Goal: Transaction & Acquisition: Purchase product/service

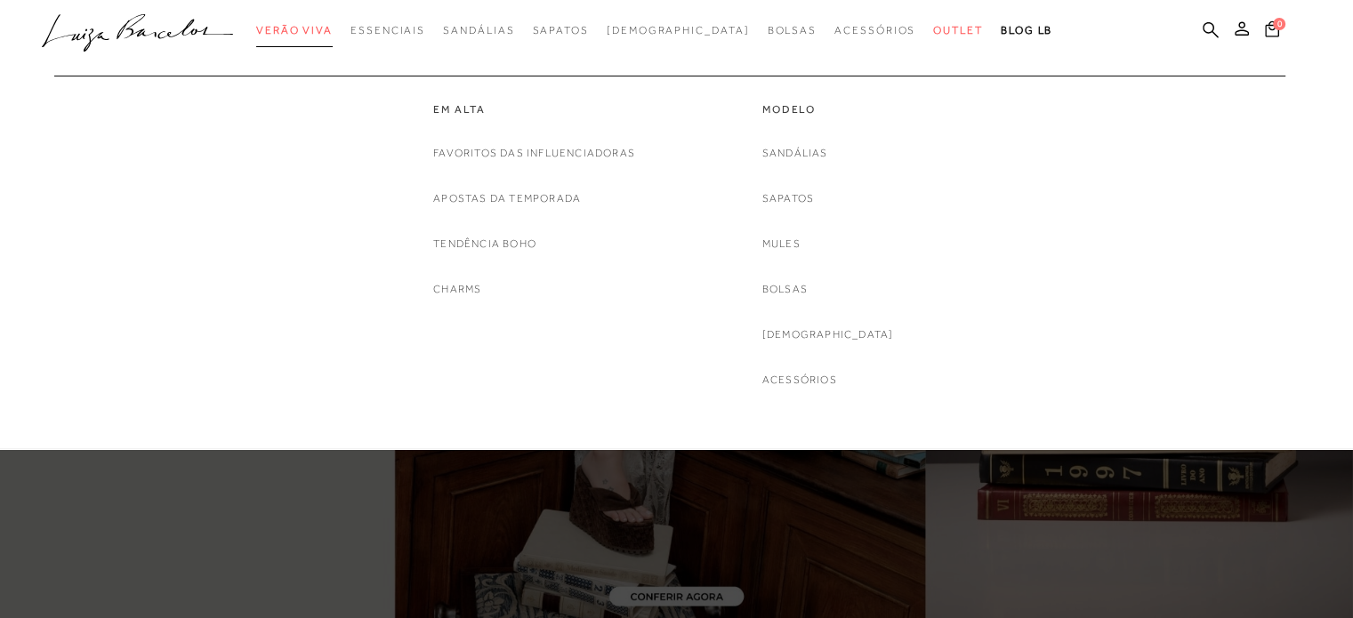
click at [317, 26] on span "Verão Viva" at bounding box center [294, 30] width 76 height 12
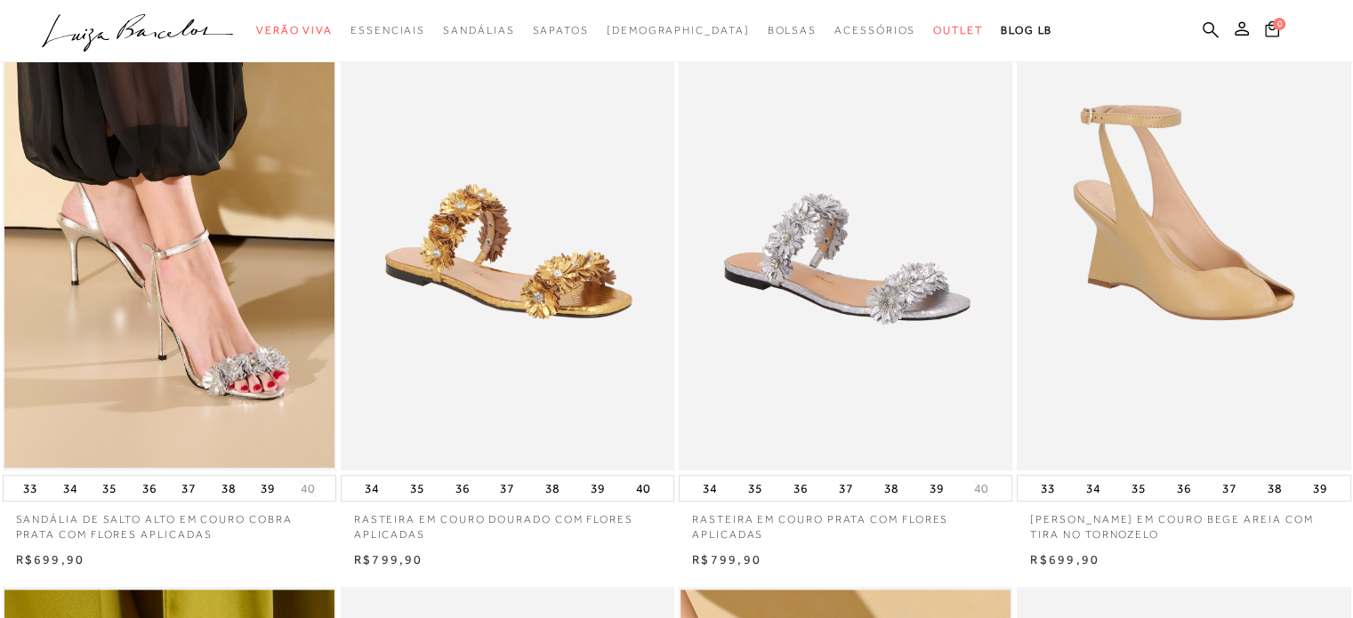
scroll to position [800, 0]
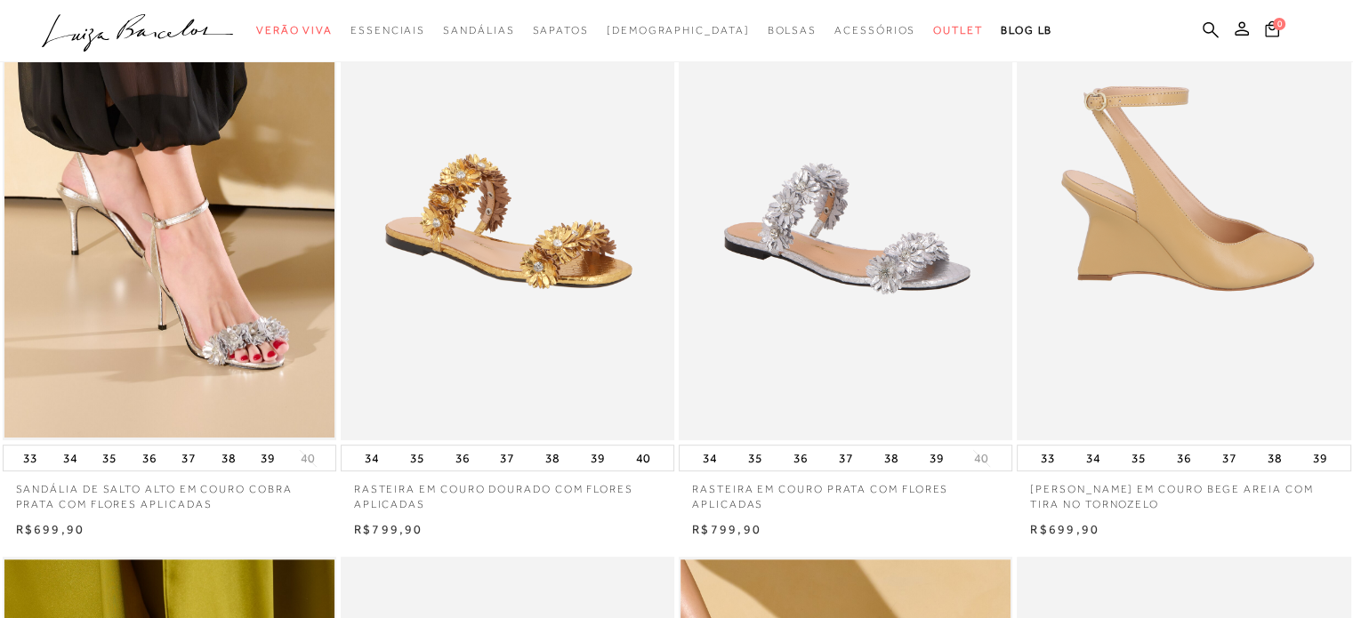
click at [1183, 196] on img at bounding box center [1184, 190] width 332 height 501
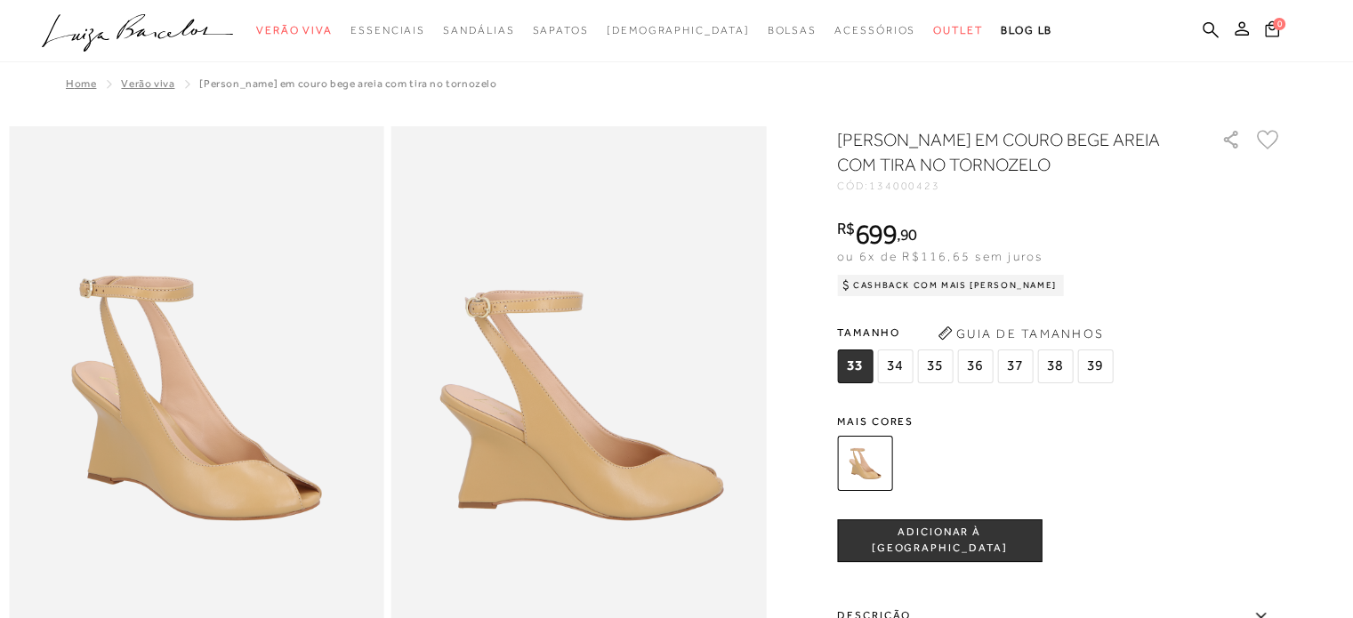
click at [872, 462] on img at bounding box center [864, 463] width 55 height 55
click at [875, 458] on img at bounding box center [864, 463] width 55 height 55
click at [846, 451] on img at bounding box center [864, 463] width 55 height 55
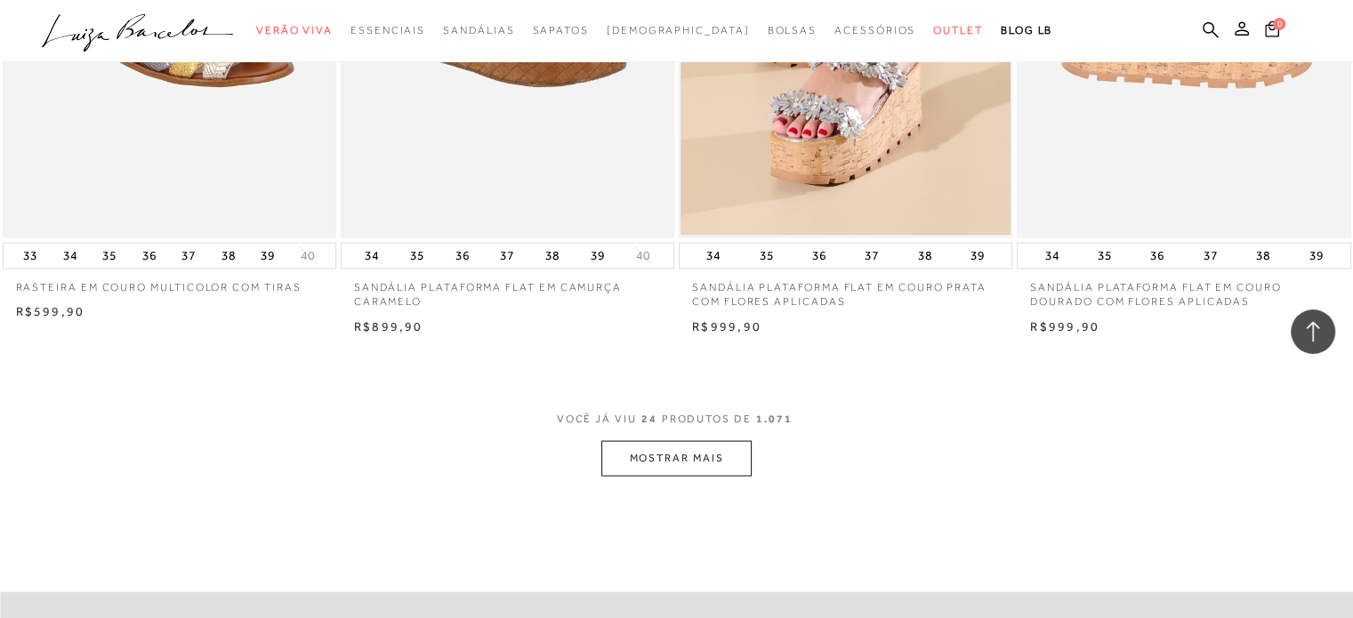
scroll to position [3646, 0]
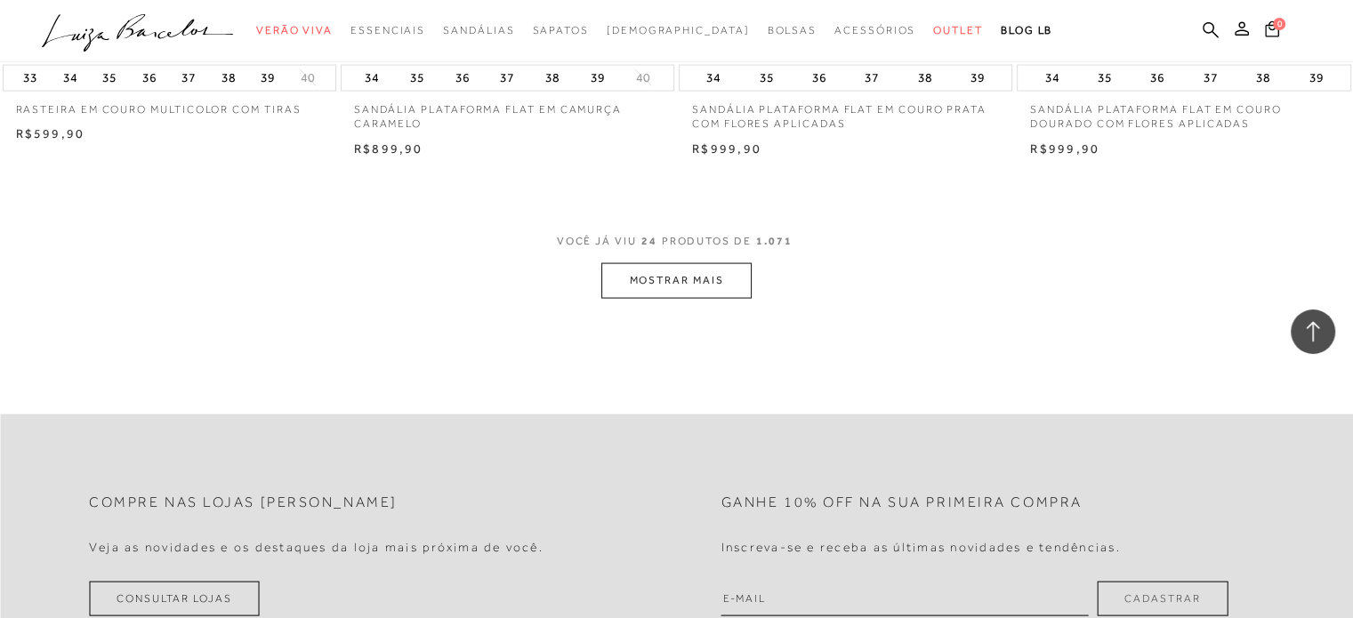
click at [663, 273] on button "MOSTRAR MAIS" at bounding box center [675, 280] width 149 height 35
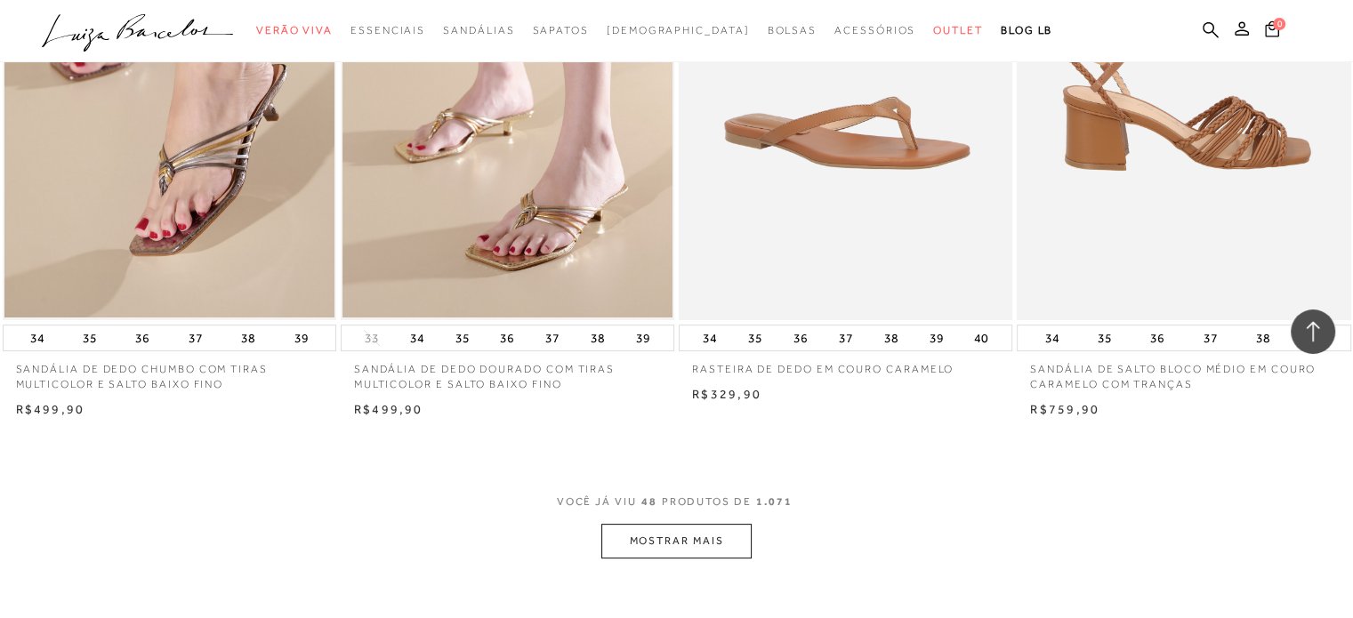
scroll to position [7114, 0]
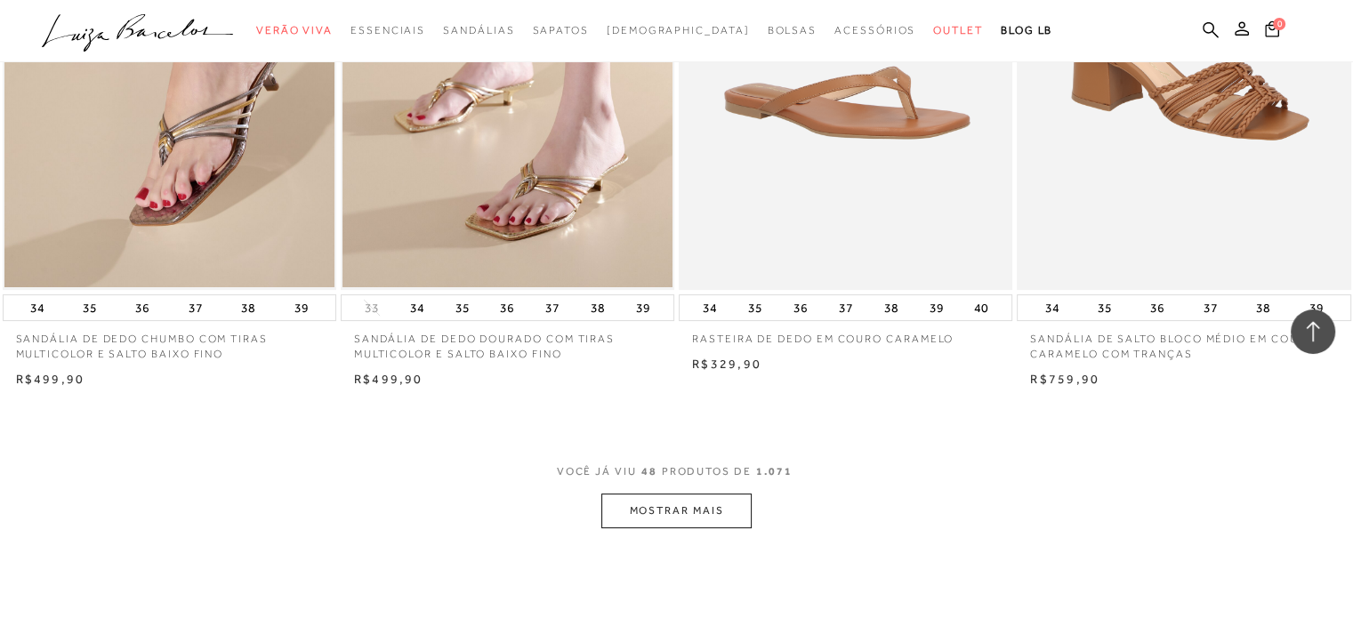
click at [666, 506] on button "MOSTRAR MAIS" at bounding box center [675, 511] width 149 height 35
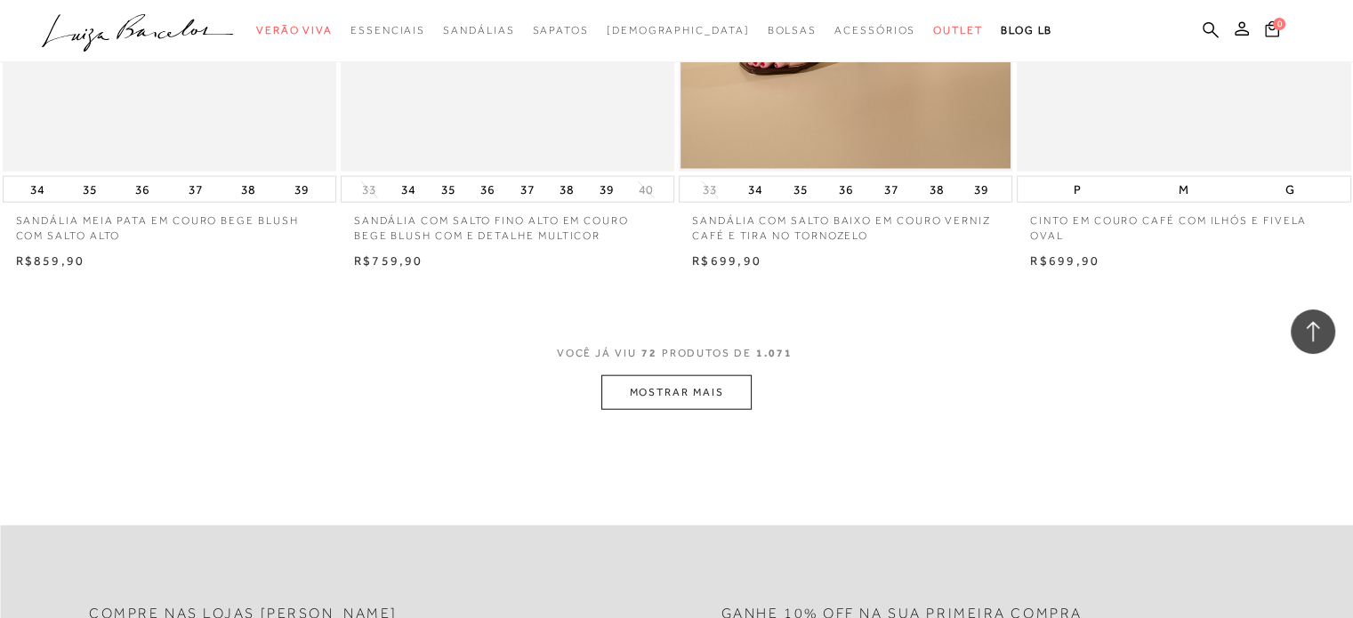
scroll to position [11116, 0]
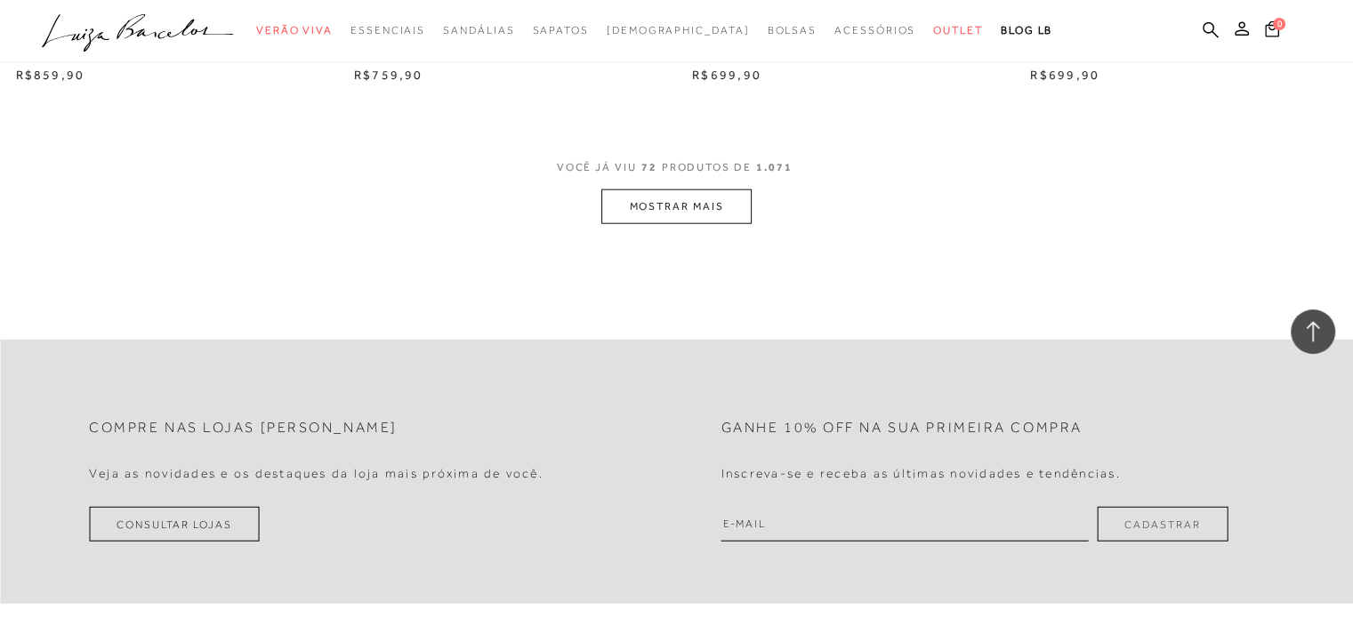
click at [673, 205] on button "MOSTRAR MAIS" at bounding box center [675, 206] width 149 height 35
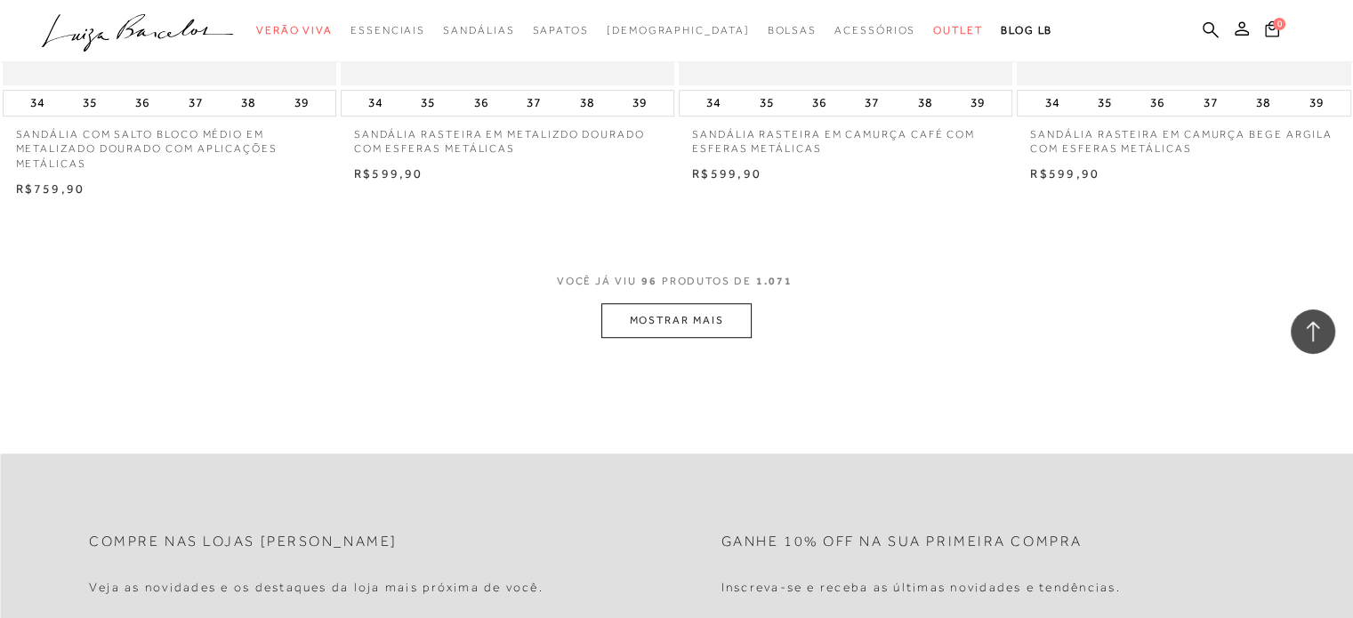
scroll to position [14762, 0]
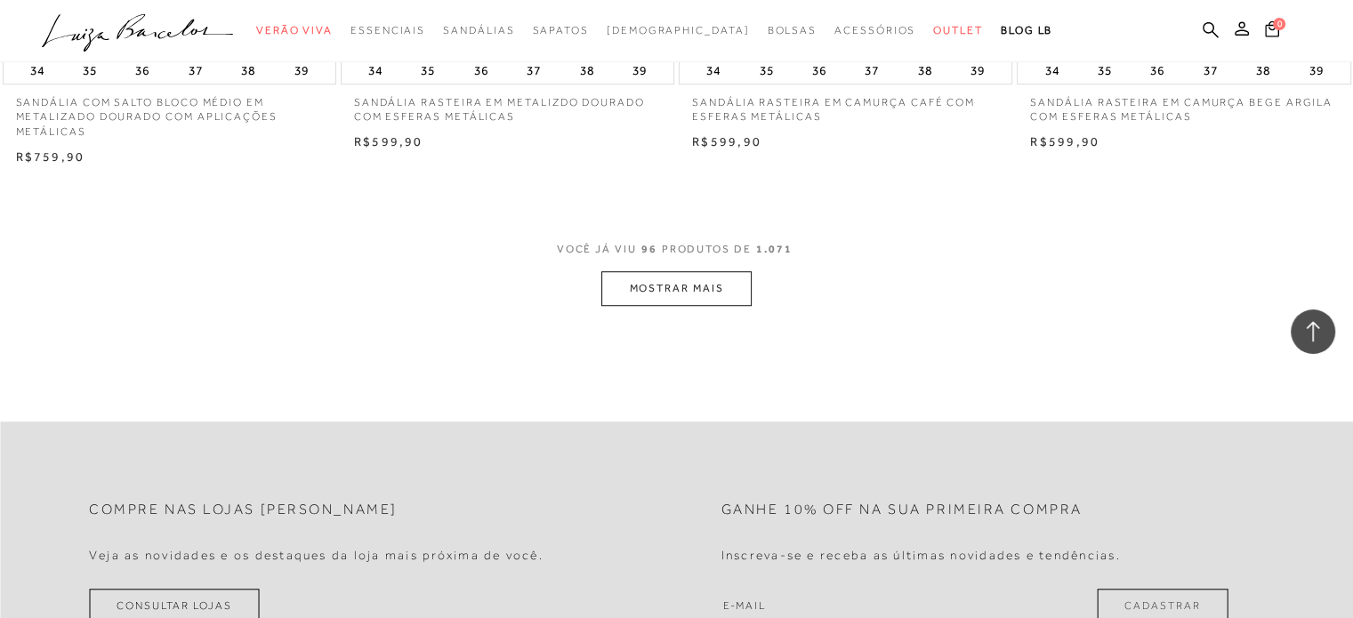
click at [657, 281] on button "MOSTRAR MAIS" at bounding box center [675, 288] width 149 height 35
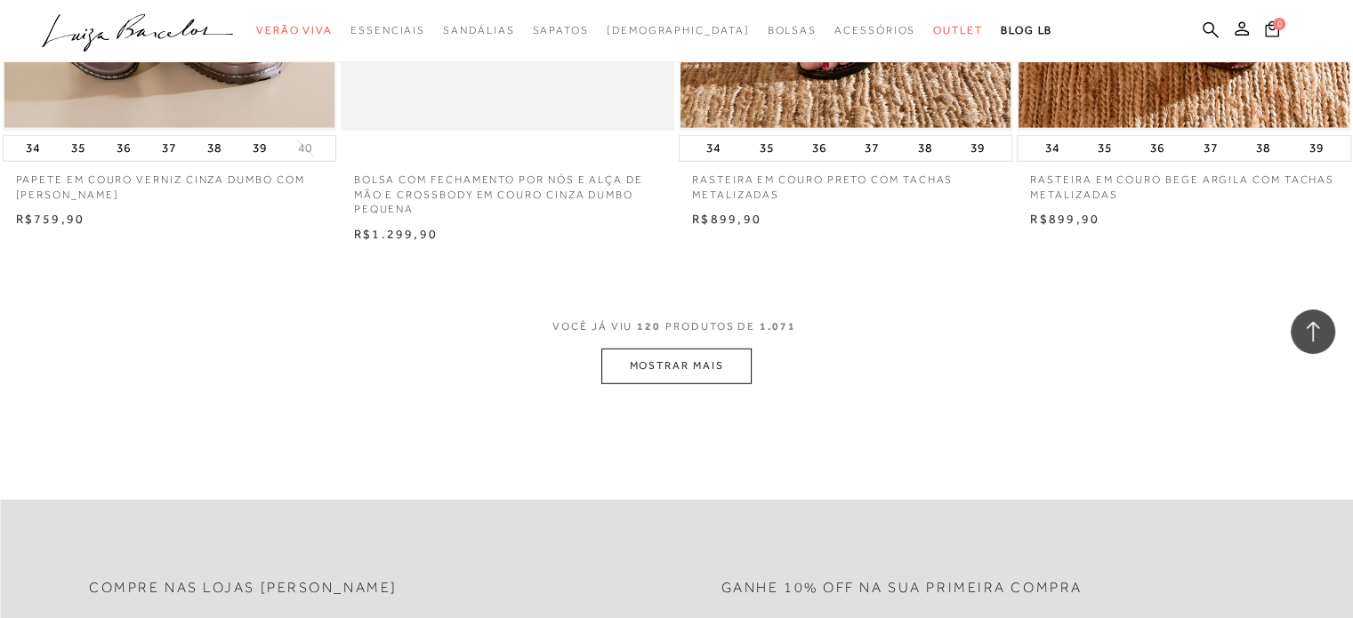
scroll to position [18408, 0]
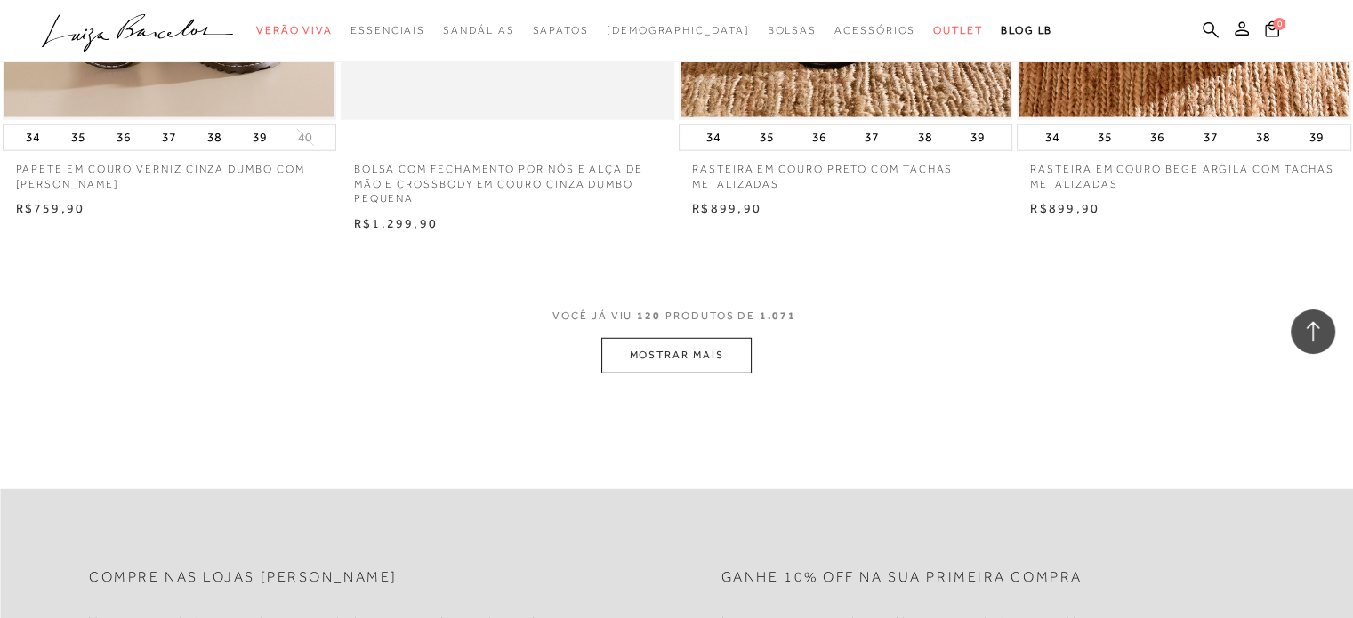
click at [673, 349] on button "MOSTRAR MAIS" at bounding box center [675, 355] width 149 height 35
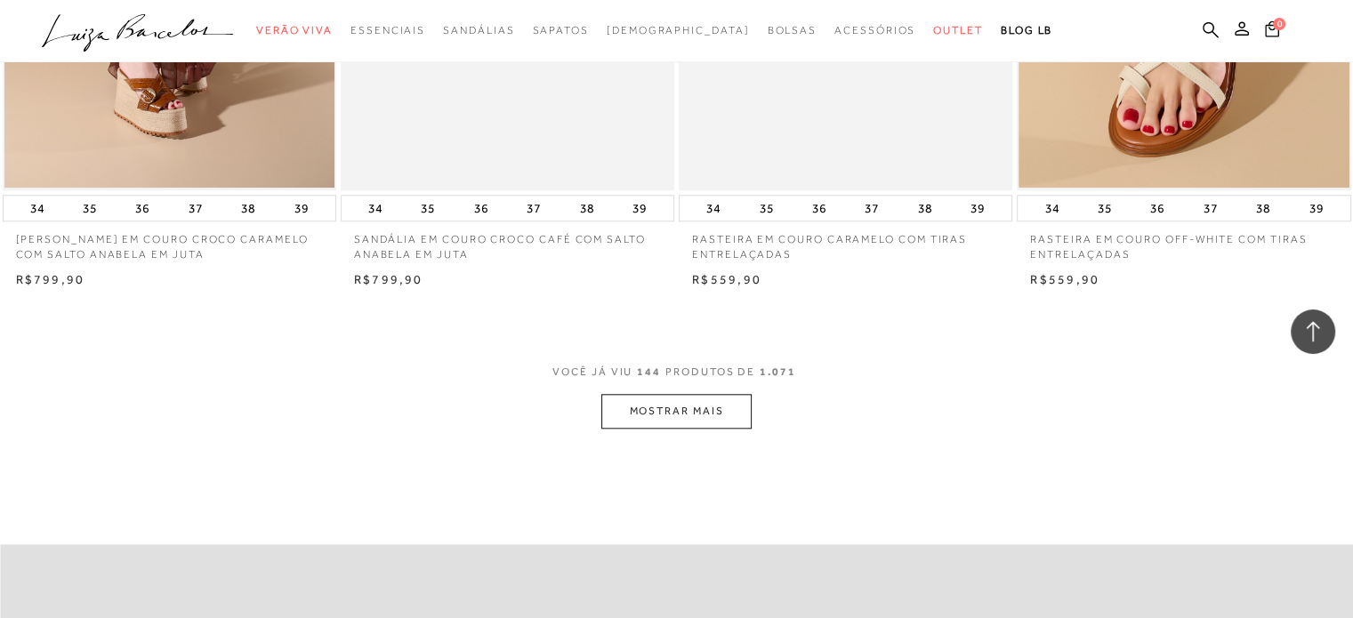
scroll to position [22054, 0]
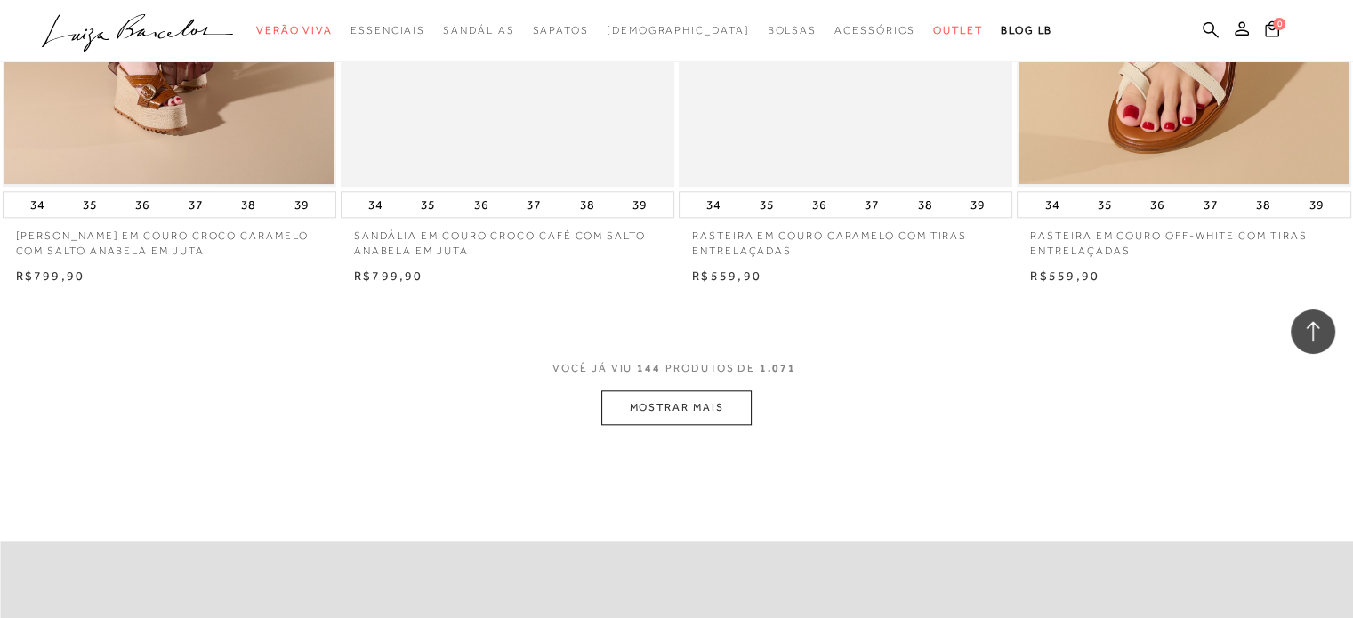
click at [697, 397] on button "MOSTRAR MAIS" at bounding box center [675, 407] width 149 height 35
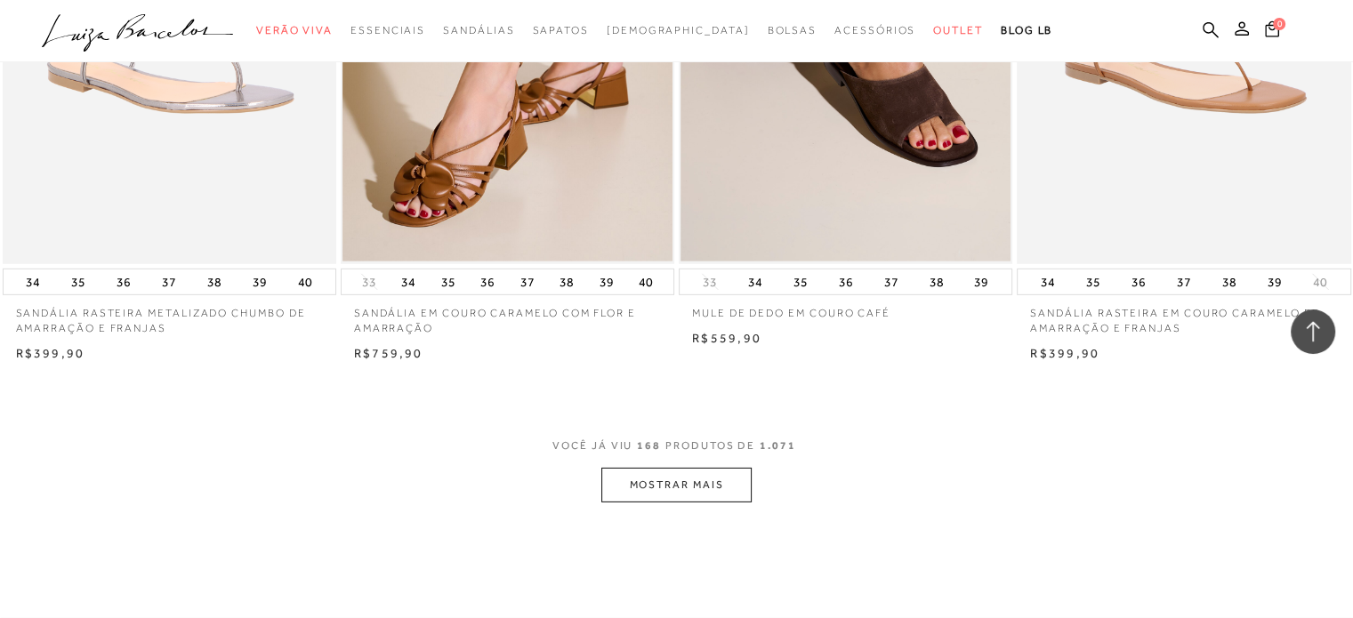
scroll to position [25700, 0]
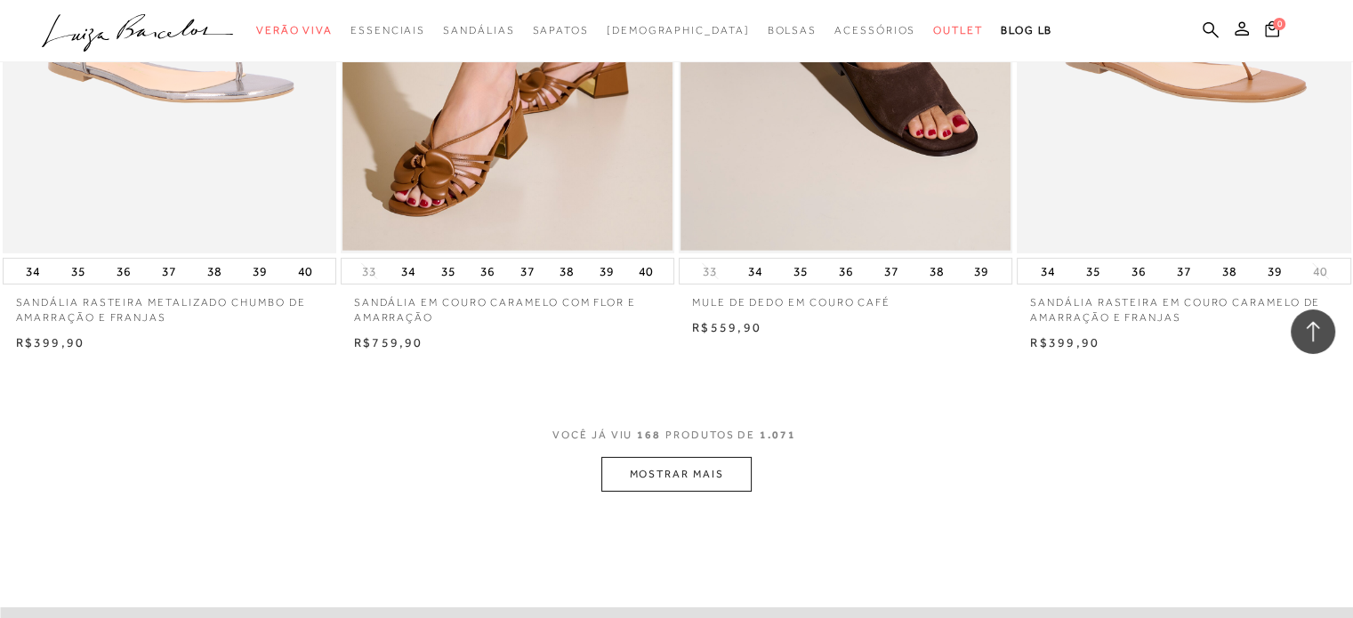
click at [652, 464] on button "MOSTRAR MAIS" at bounding box center [675, 474] width 149 height 35
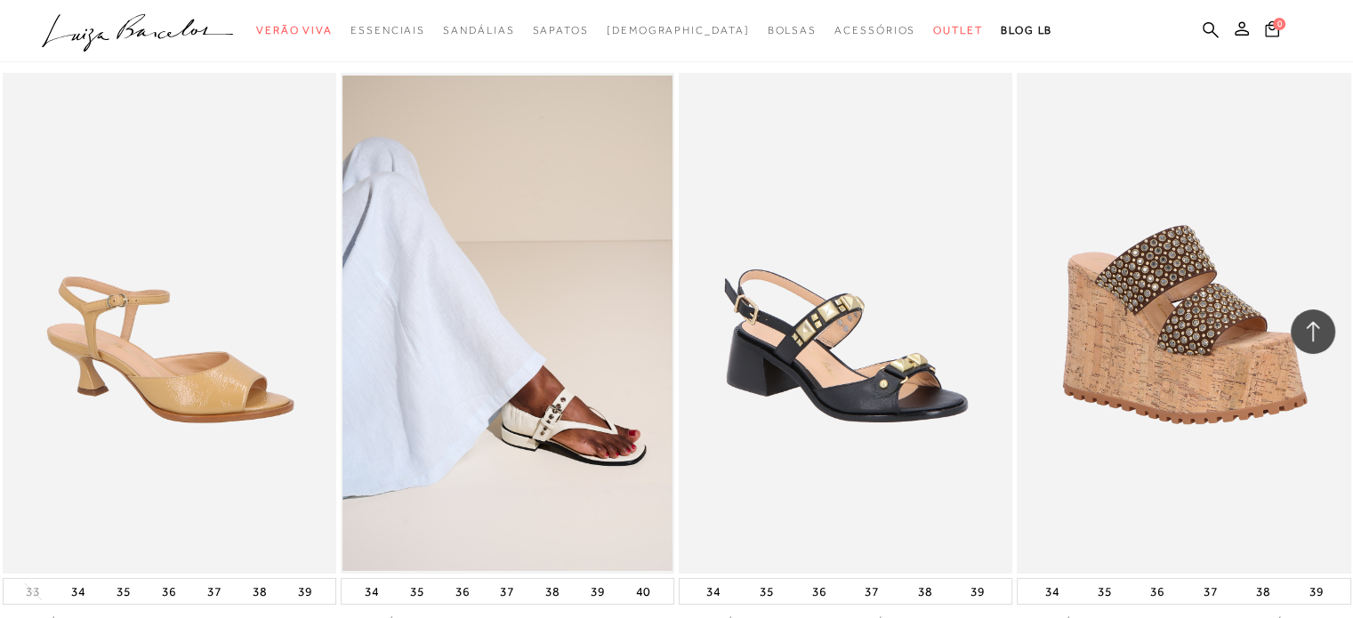
scroll to position [39662, 0]
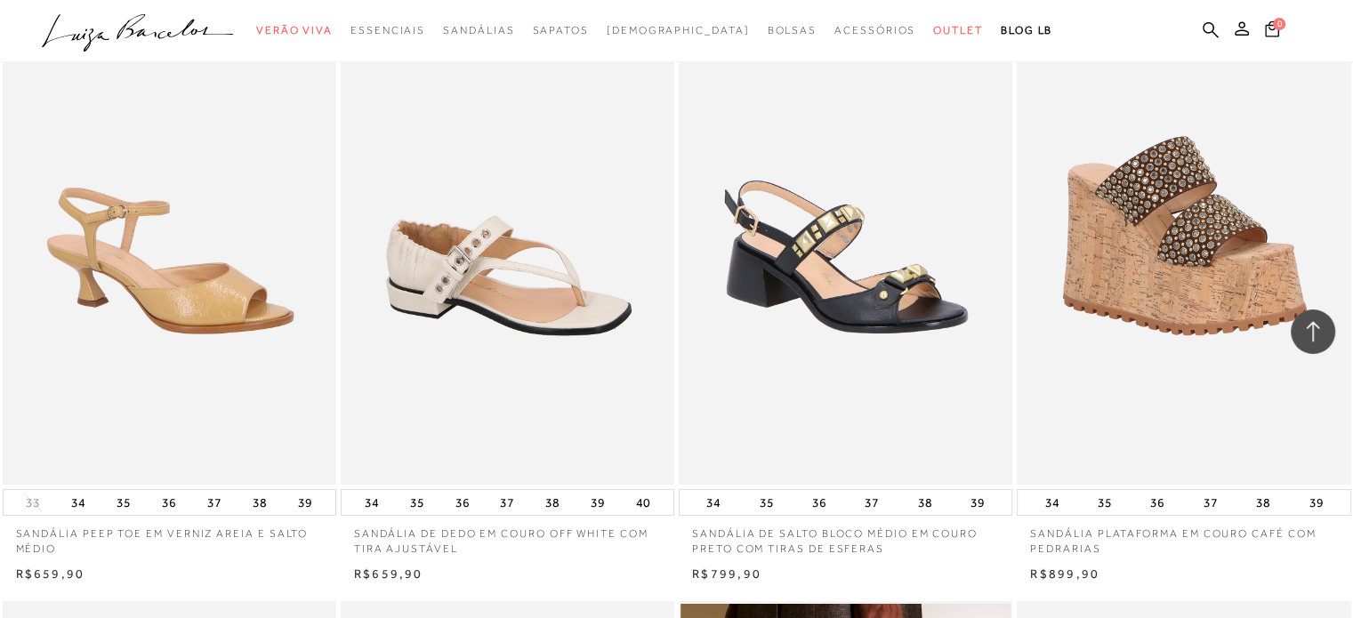
click at [518, 259] on img at bounding box center [508, 234] width 332 height 501
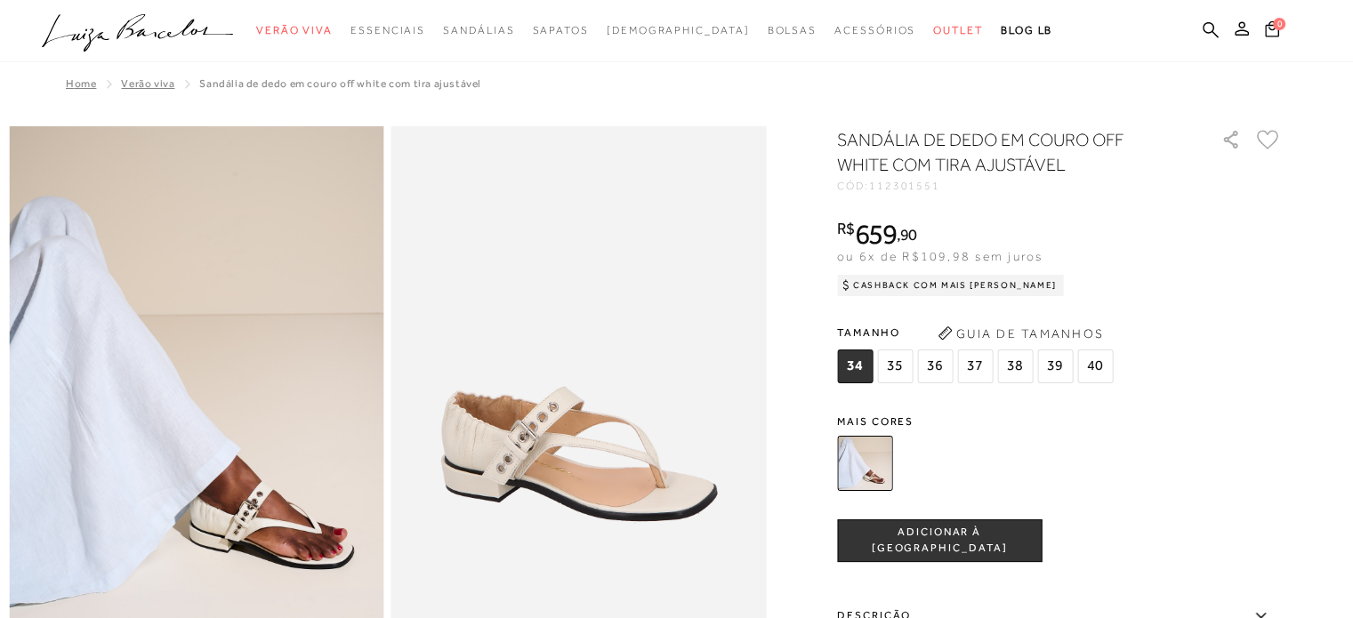
click at [866, 445] on img at bounding box center [864, 463] width 55 height 55
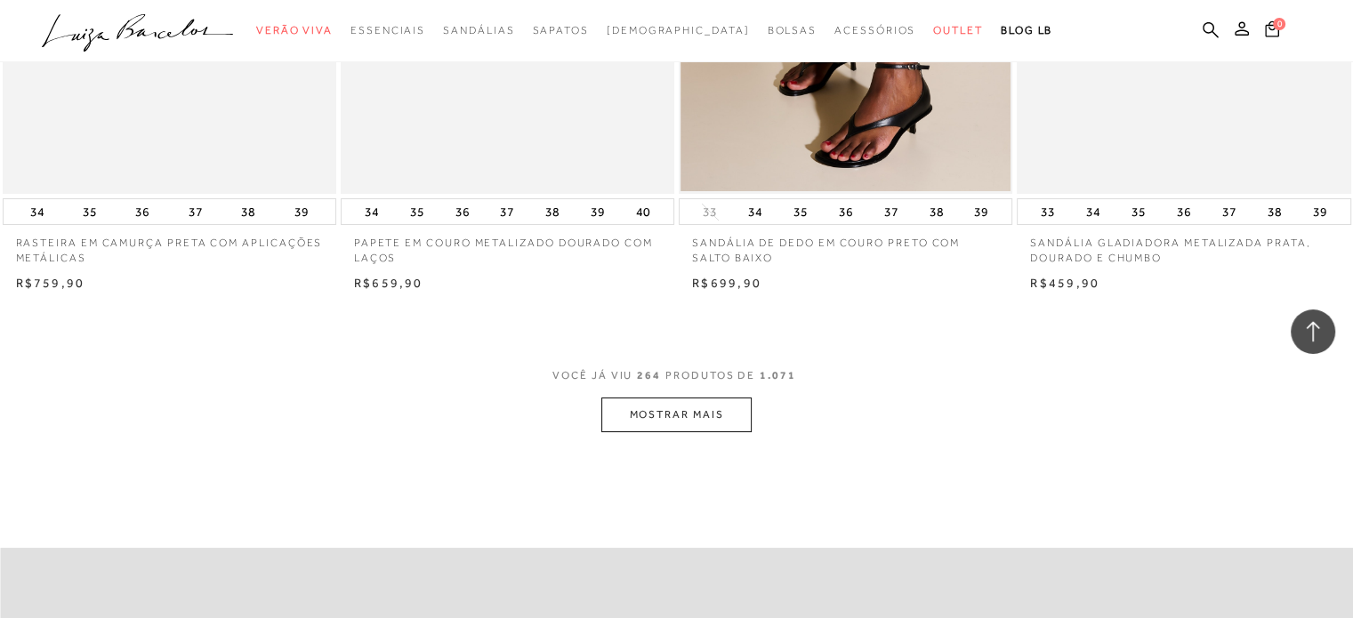
scroll to position [40579, 0]
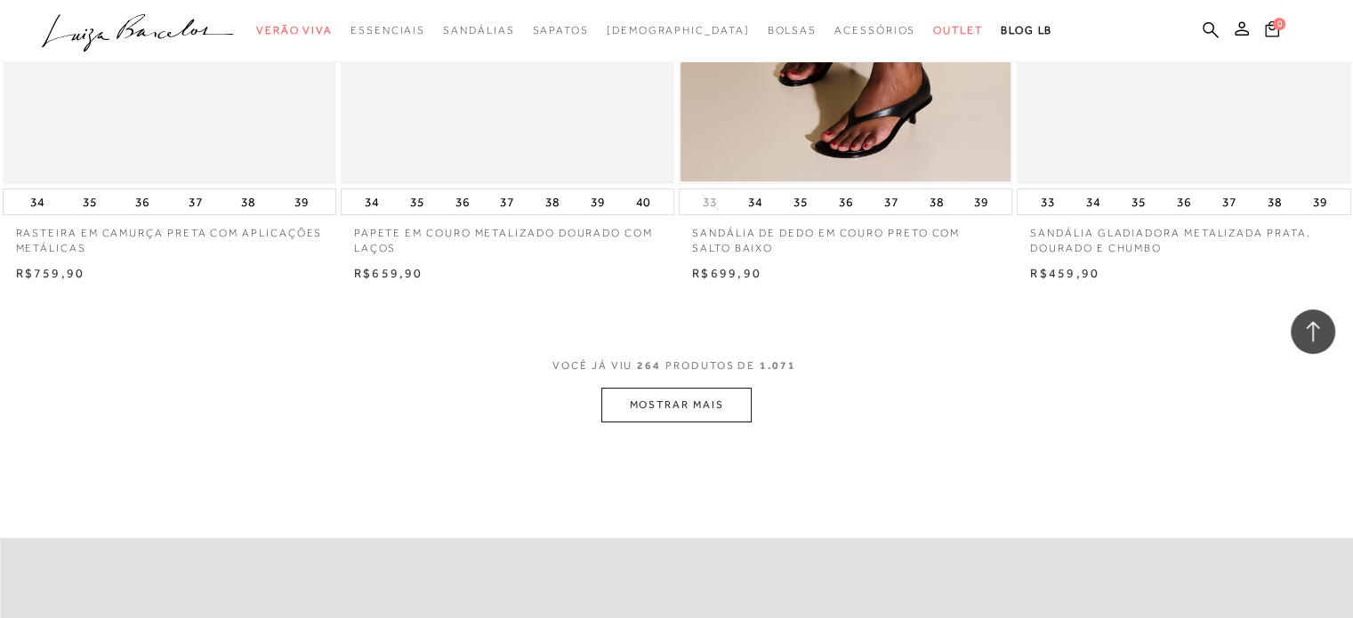
click at [637, 388] on button "MOSTRAR MAIS" at bounding box center [675, 405] width 149 height 35
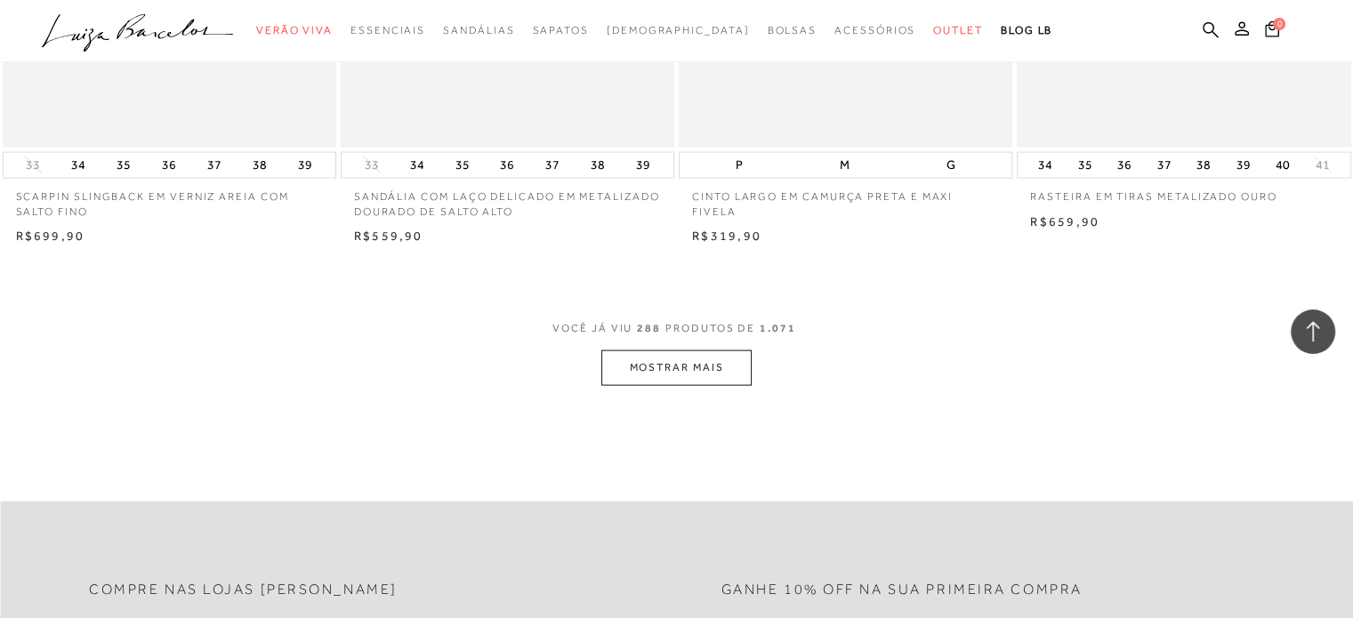
scroll to position [44492, 0]
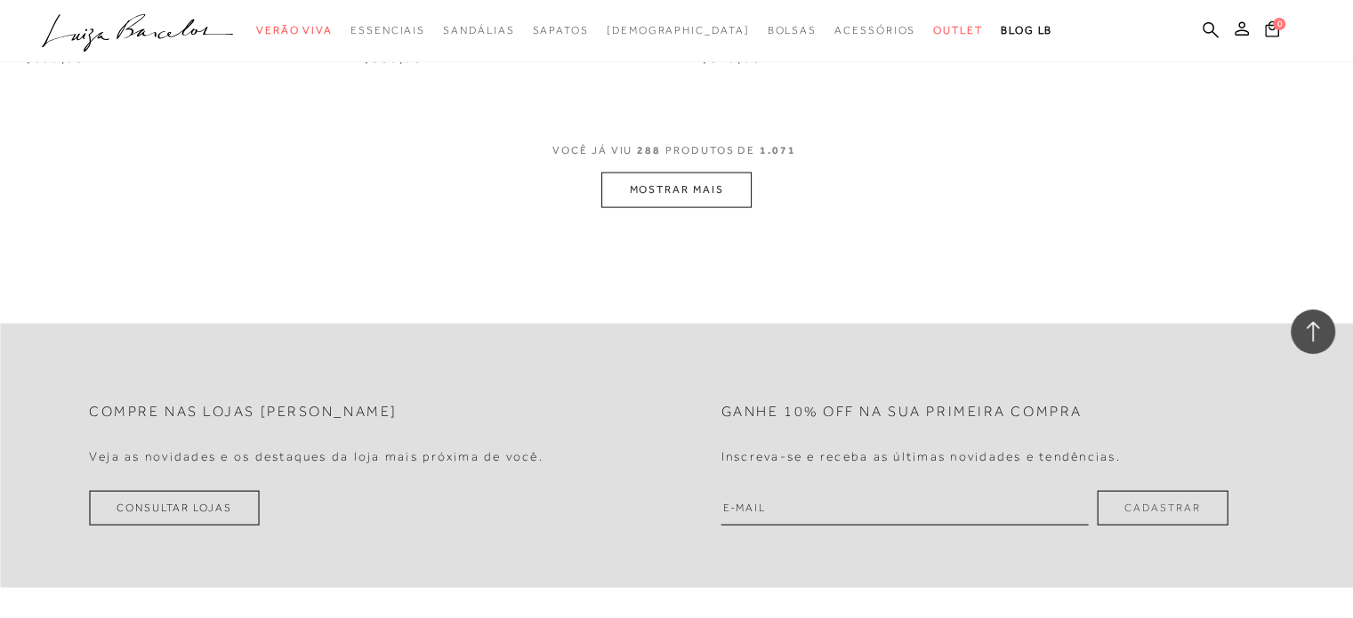
click at [662, 173] on button "MOSTRAR MAIS" at bounding box center [675, 190] width 149 height 35
